Goal: Navigation & Orientation: Find specific page/section

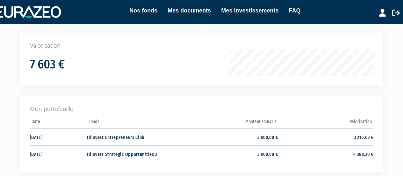
scroll to position [96, 0]
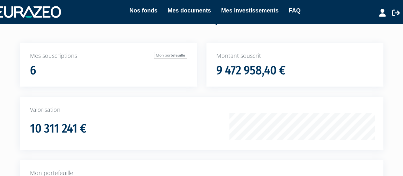
scroll to position [32, 0]
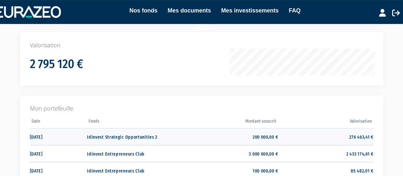
scroll to position [32, 0]
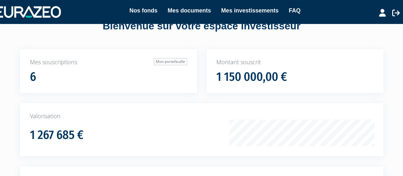
scroll to position [32, 0]
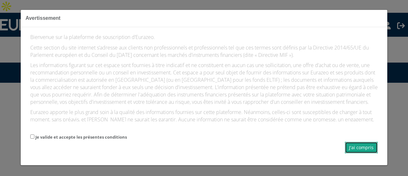
click at [368, 146] on button "J'ai compris" at bounding box center [361, 146] width 33 height 11
click at [362, 145] on button "J'ai compris" at bounding box center [361, 146] width 33 height 11
click at [31, 136] on input "Je valide et accepte les présentes conditions" at bounding box center [32, 136] width 4 height 4
checkbox input "true"
click at [346, 145] on button "J'ai compris" at bounding box center [361, 146] width 33 height 11
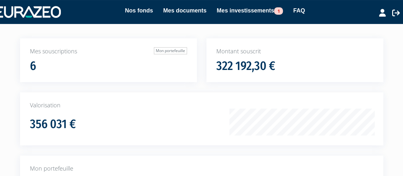
scroll to position [32, 0]
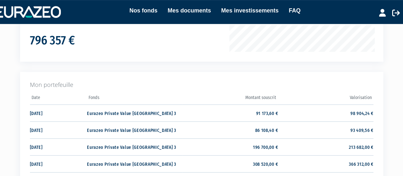
scroll to position [127, 0]
